Goal: Navigation & Orientation: Find specific page/section

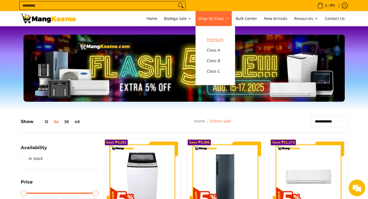
click at [219, 40] on span "Premium" at bounding box center [215, 39] width 17 height 7
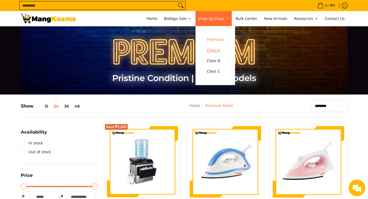
click at [221, 52] on span "Class A" at bounding box center [215, 50] width 17 height 7
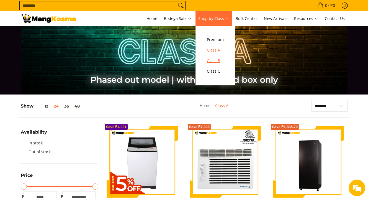
click at [221, 63] on span "Class B" at bounding box center [215, 60] width 17 height 7
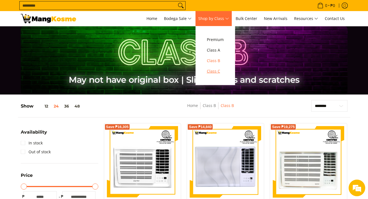
click at [214, 70] on span "Class C" at bounding box center [215, 71] width 17 height 7
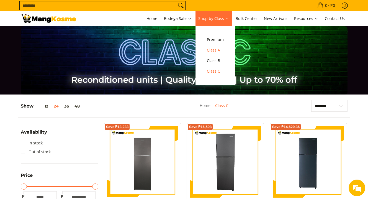
click at [217, 52] on span "Class A" at bounding box center [215, 50] width 17 height 7
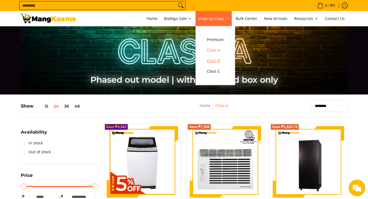
click at [222, 62] on span "Class B" at bounding box center [215, 60] width 17 height 7
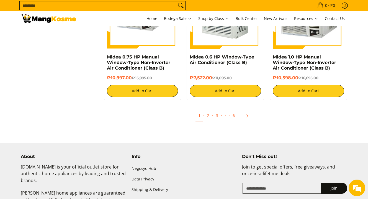
scroll to position [1081, 0]
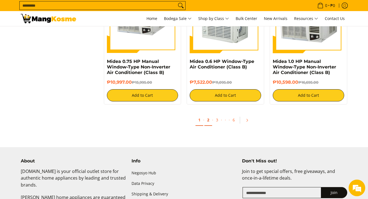
click at [210, 126] on link "2" at bounding box center [209, 119] width 8 height 11
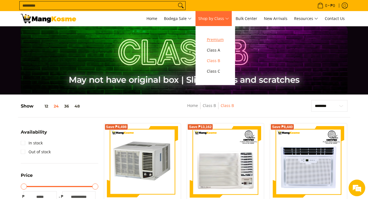
click at [222, 39] on span "Premium" at bounding box center [215, 39] width 17 height 7
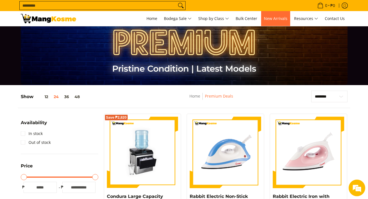
scroll to position [8, 0]
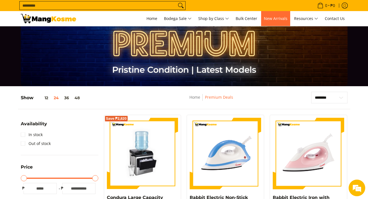
click at [282, 19] on span "New Arrivals" at bounding box center [276, 18] width 24 height 5
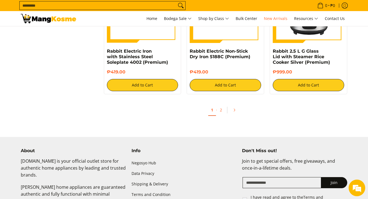
scroll to position [1119, 0]
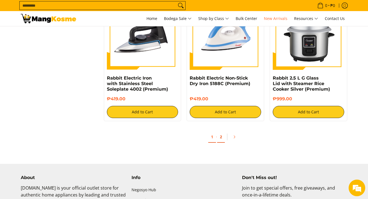
click at [222, 137] on link "2" at bounding box center [221, 136] width 8 height 11
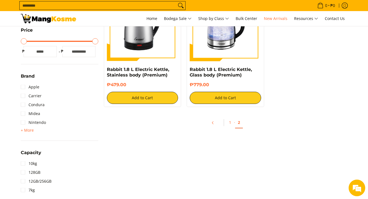
scroll to position [160, 0]
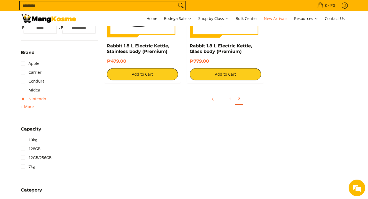
click at [22, 98] on link "Nintendo" at bounding box center [33, 98] width 25 height 9
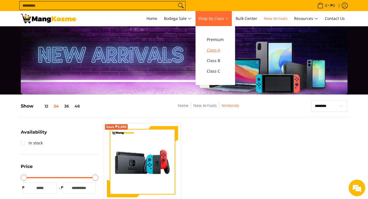
click at [221, 50] on span "Class A" at bounding box center [215, 50] width 17 height 7
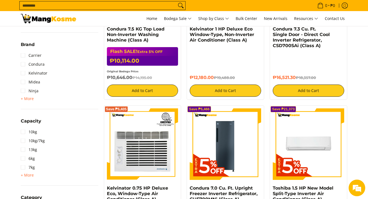
scroll to position [179, 0]
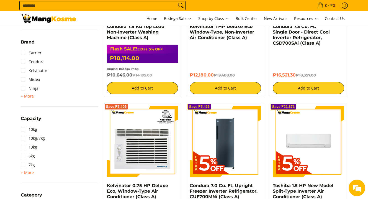
click at [25, 96] on span "+ More" at bounding box center [27, 96] width 13 height 4
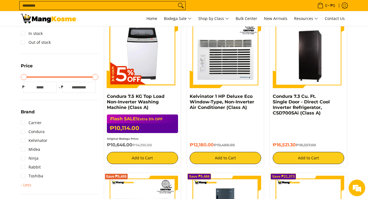
scroll to position [0, 0]
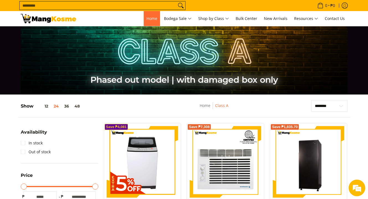
click at [153, 18] on span "Home" at bounding box center [152, 18] width 11 height 5
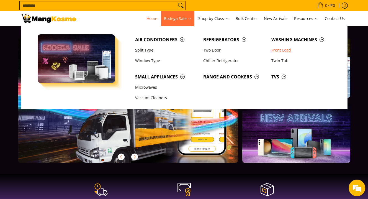
scroll to position [0, 220]
click at [275, 78] on span "TVs" at bounding box center [303, 76] width 63 height 7
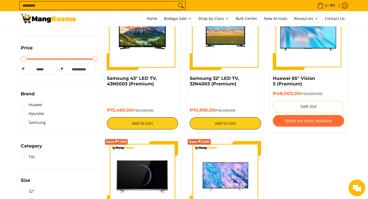
scroll to position [14, 0]
